Goal: Find specific fact: Locate a discrete piece of known information

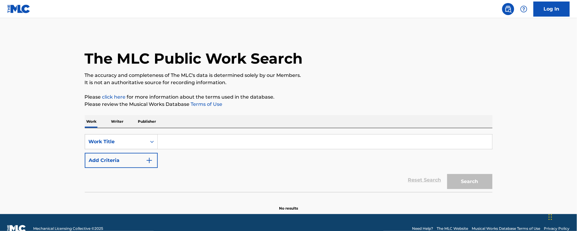
click at [148, 119] on p "Publisher" at bounding box center [147, 121] width 22 height 13
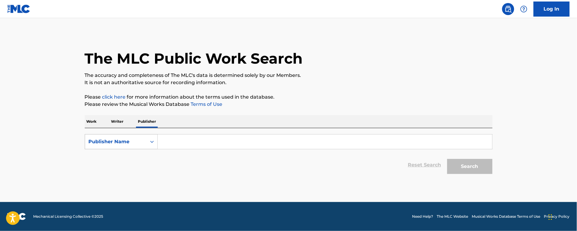
click at [133, 144] on div "Publisher Name" at bounding box center [116, 141] width 54 height 7
click at [125, 162] on div "Publisher IPI" at bounding box center [121, 156] width 72 height 15
click at [136, 146] on div "Publisher IPI" at bounding box center [116, 141] width 62 height 11
drag, startPoint x: 135, startPoint y: 176, endPoint x: 158, endPoint y: 163, distance: 26.3
click at [135, 176] on div "MLC Publisher Number" at bounding box center [121, 171] width 72 height 15
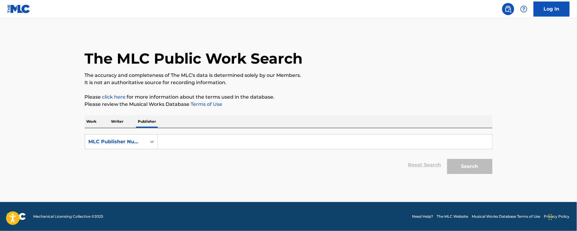
click at [171, 142] on input "Search Form" at bounding box center [325, 142] width 334 height 14
paste input "P224QV"
type input "P224QV"
click at [480, 167] on button "Search" at bounding box center [469, 166] width 45 height 15
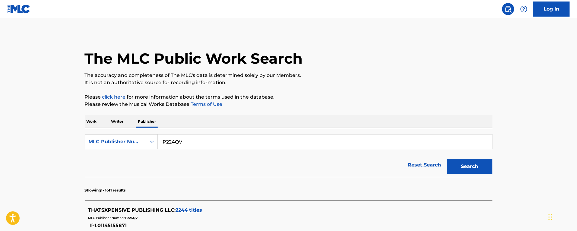
scroll to position [71, 0]
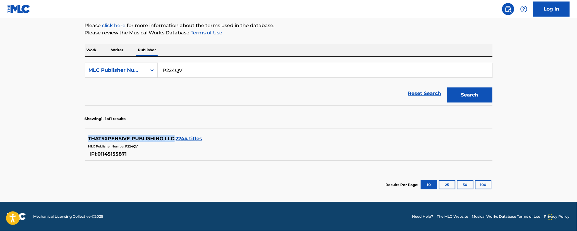
drag, startPoint x: 79, startPoint y: 135, endPoint x: 172, endPoint y: 138, distance: 93.2
click at [172, 138] on div "The MLC Public Work Search The accuracy and completeness of The MLC's data is d…" at bounding box center [289, 80] width 422 height 237
copy span "THATSXPENSIVE PUBLISHING LLC"
